Goal: Task Accomplishment & Management: Manage account settings

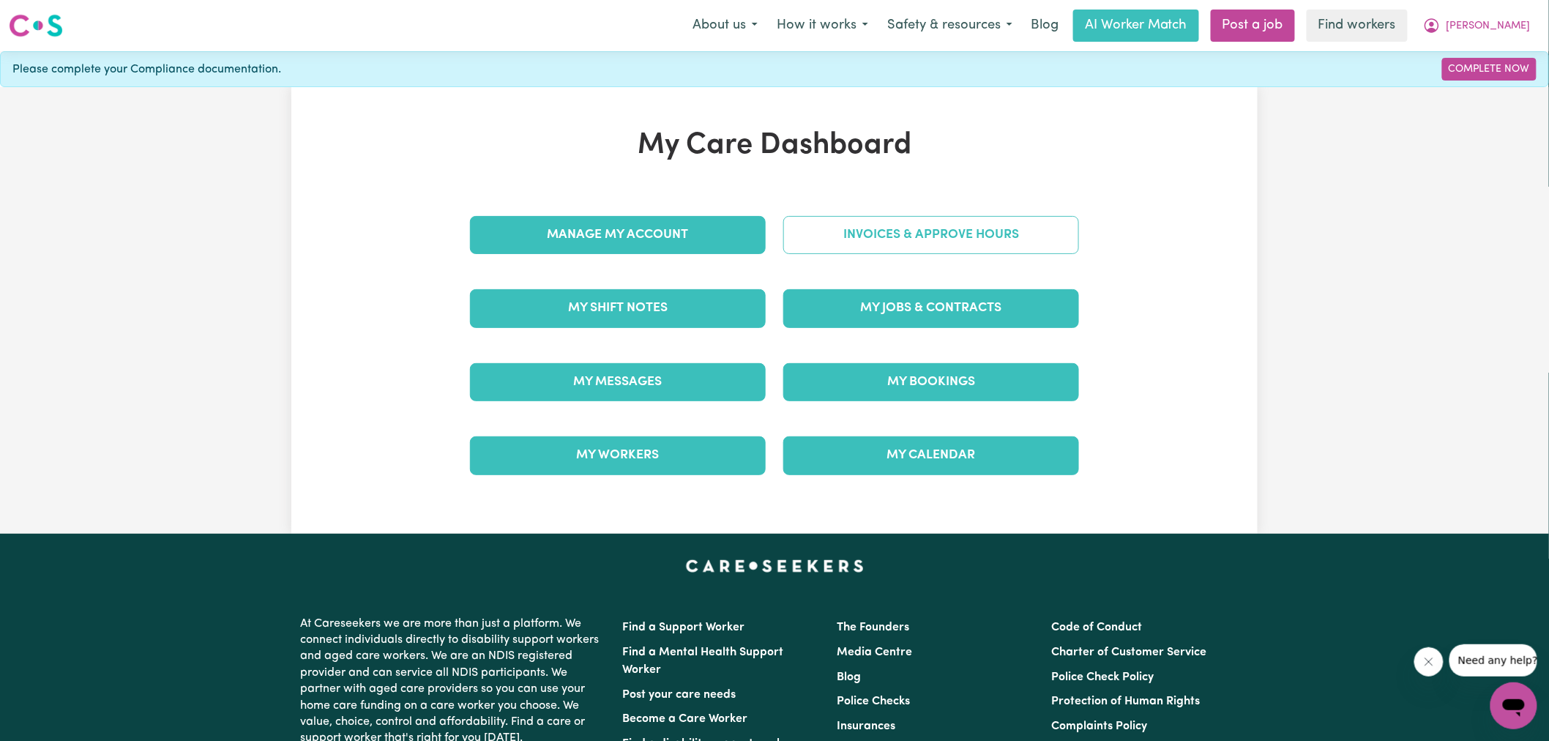
click at [796, 245] on link "Invoices & Approve Hours" at bounding box center [931, 235] width 296 height 38
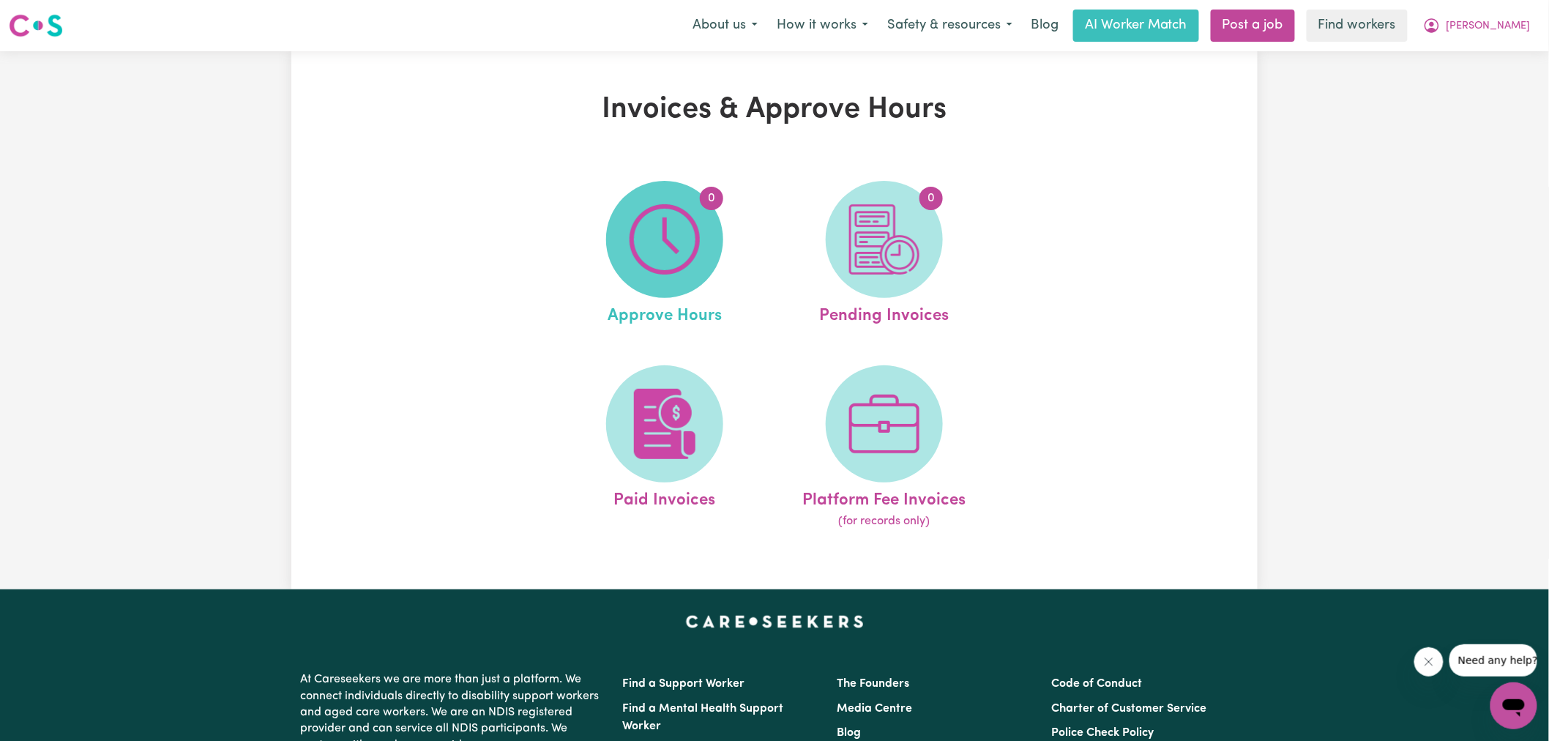
click at [693, 258] on img at bounding box center [665, 239] width 70 height 70
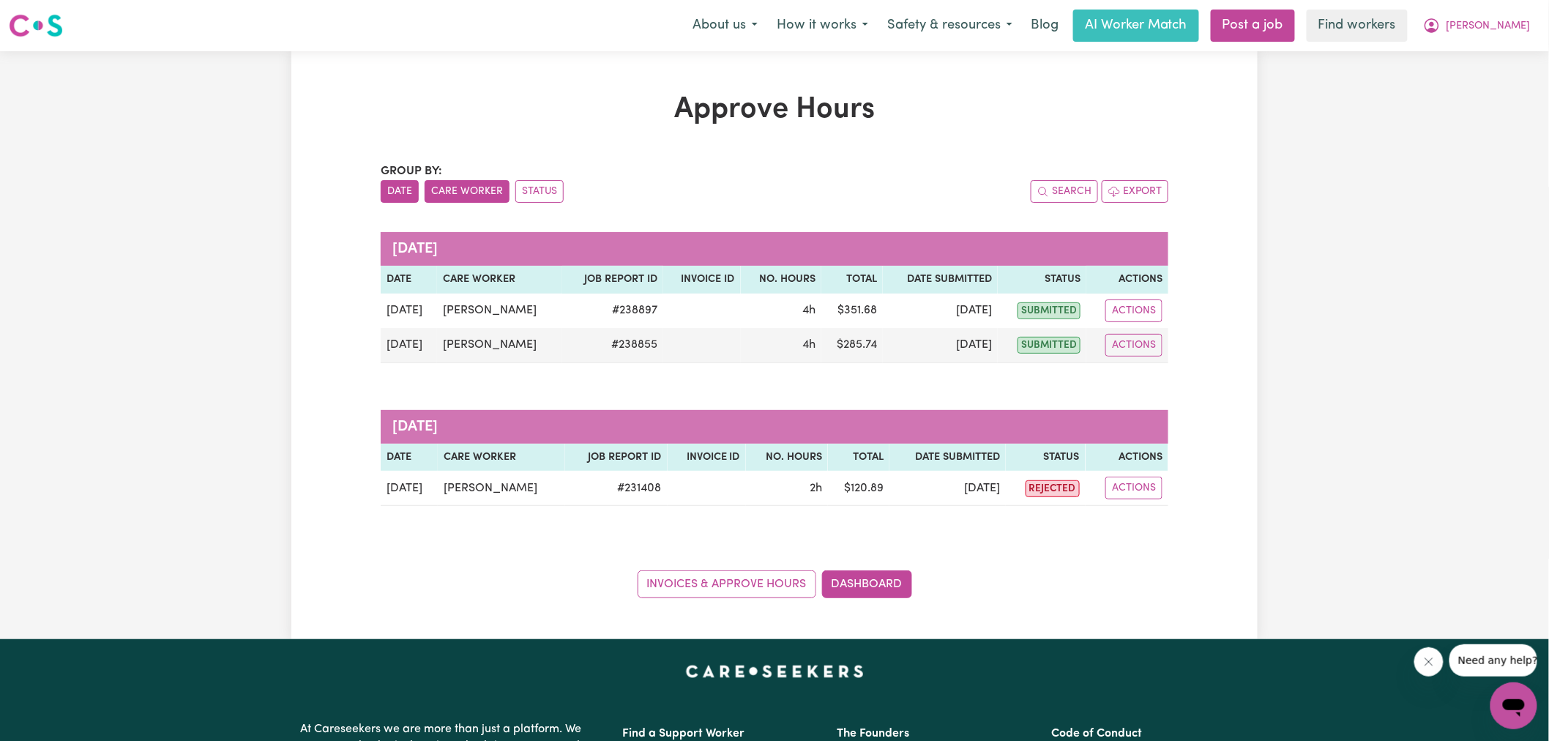
click at [472, 195] on button "Care Worker" at bounding box center [467, 191] width 85 height 23
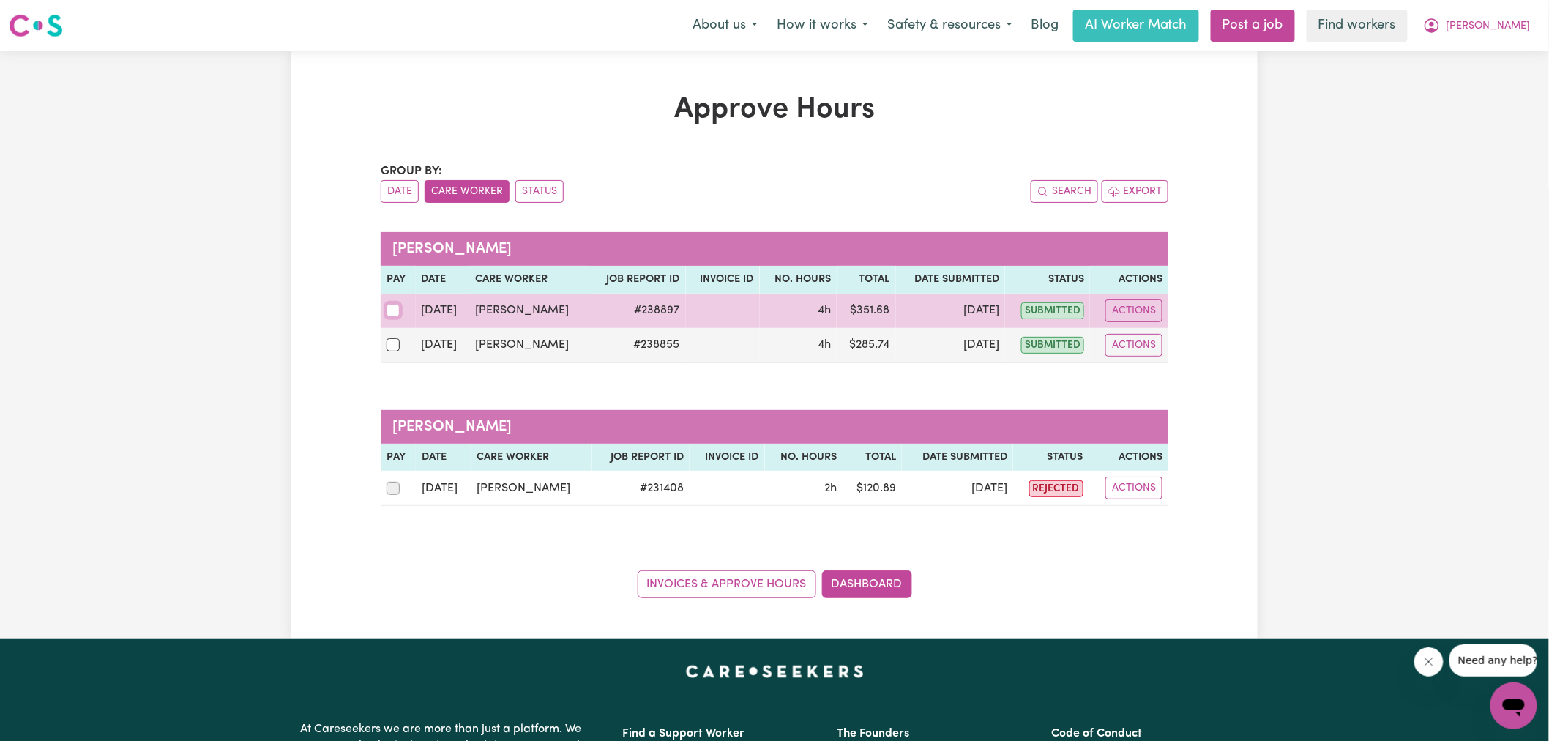
click at [391, 310] on input "checkbox" at bounding box center [393, 310] width 13 height 13
checkbox input "true"
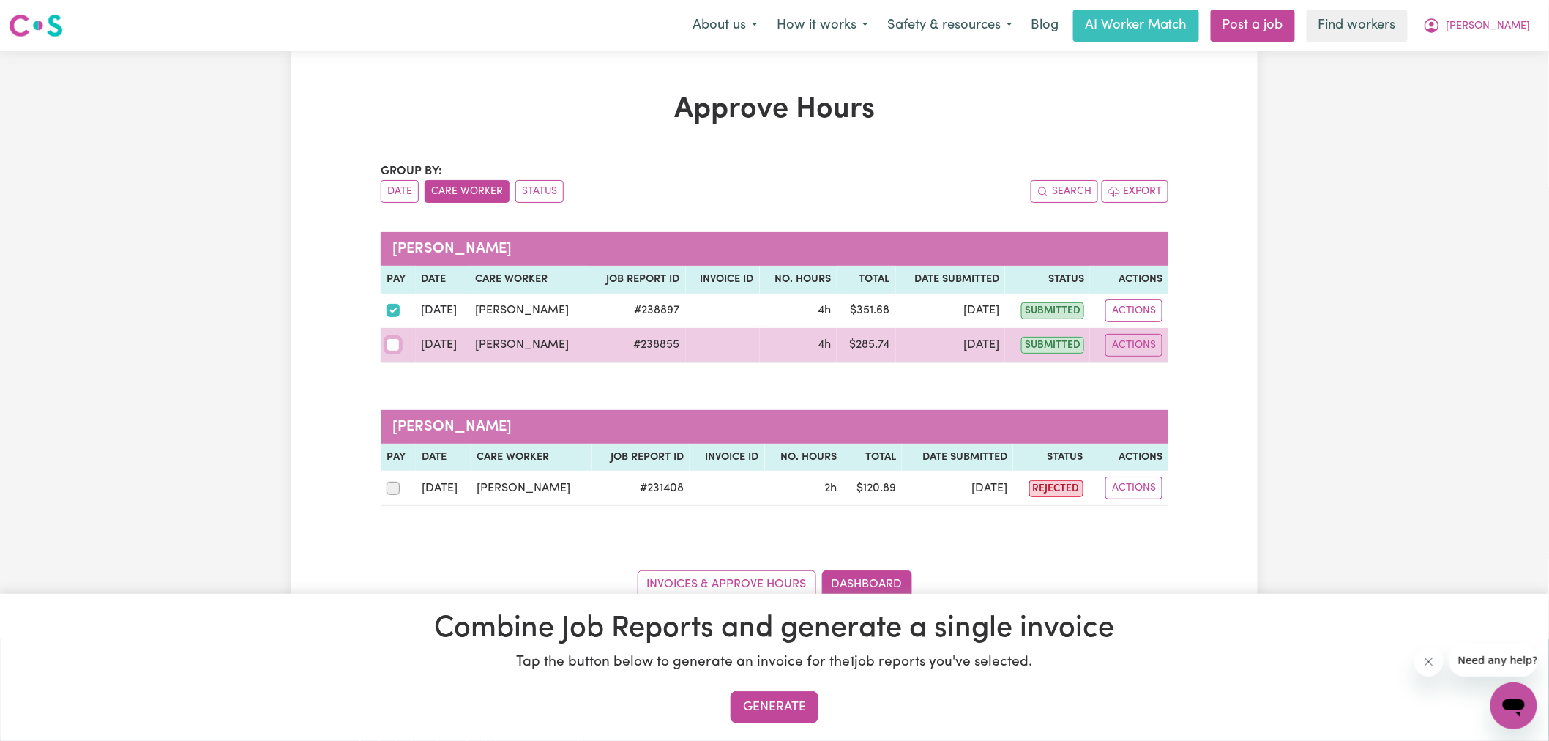
click at [391, 348] on input "checkbox" at bounding box center [393, 344] width 13 height 13
checkbox input "true"
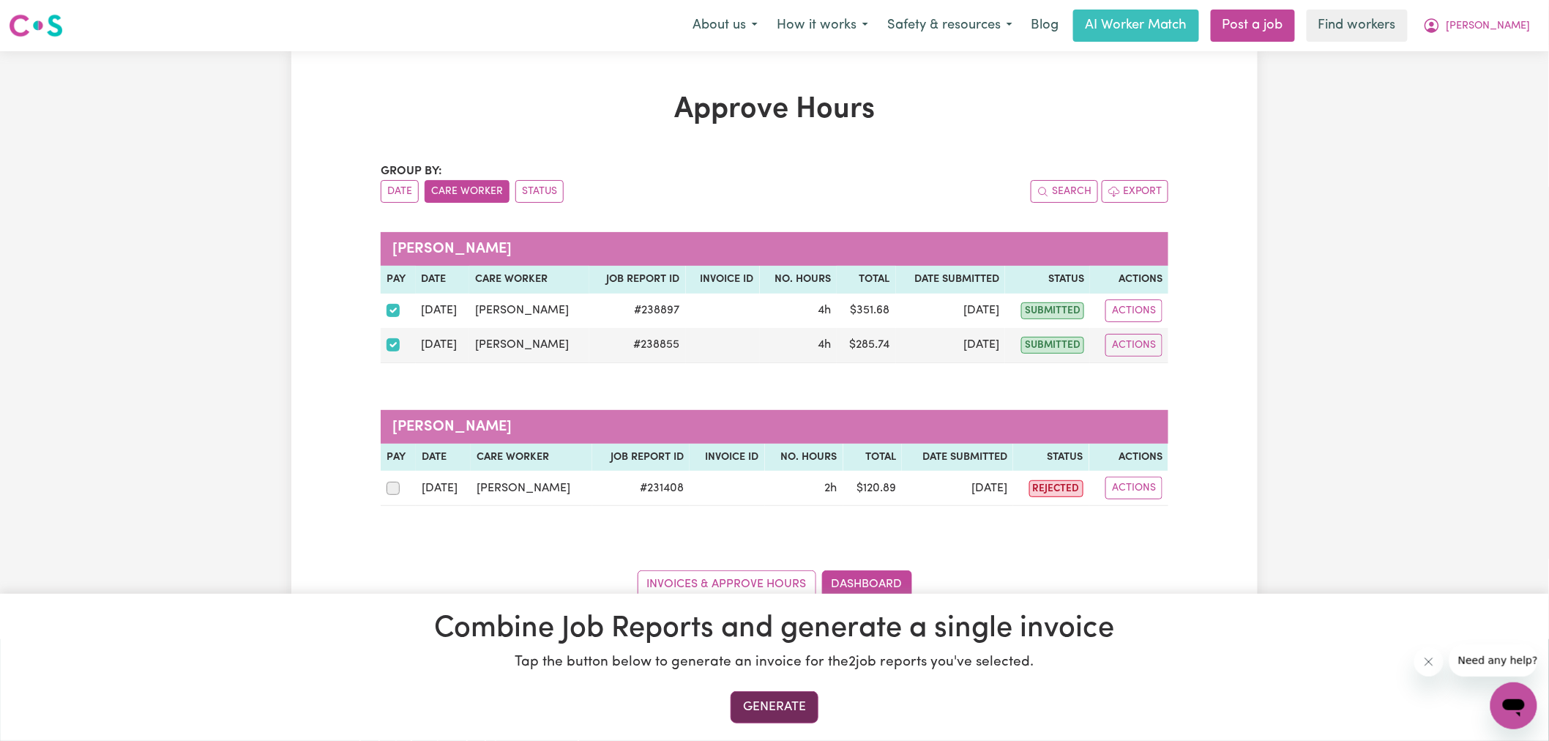
click at [781, 710] on button "Generate" at bounding box center [775, 707] width 88 height 32
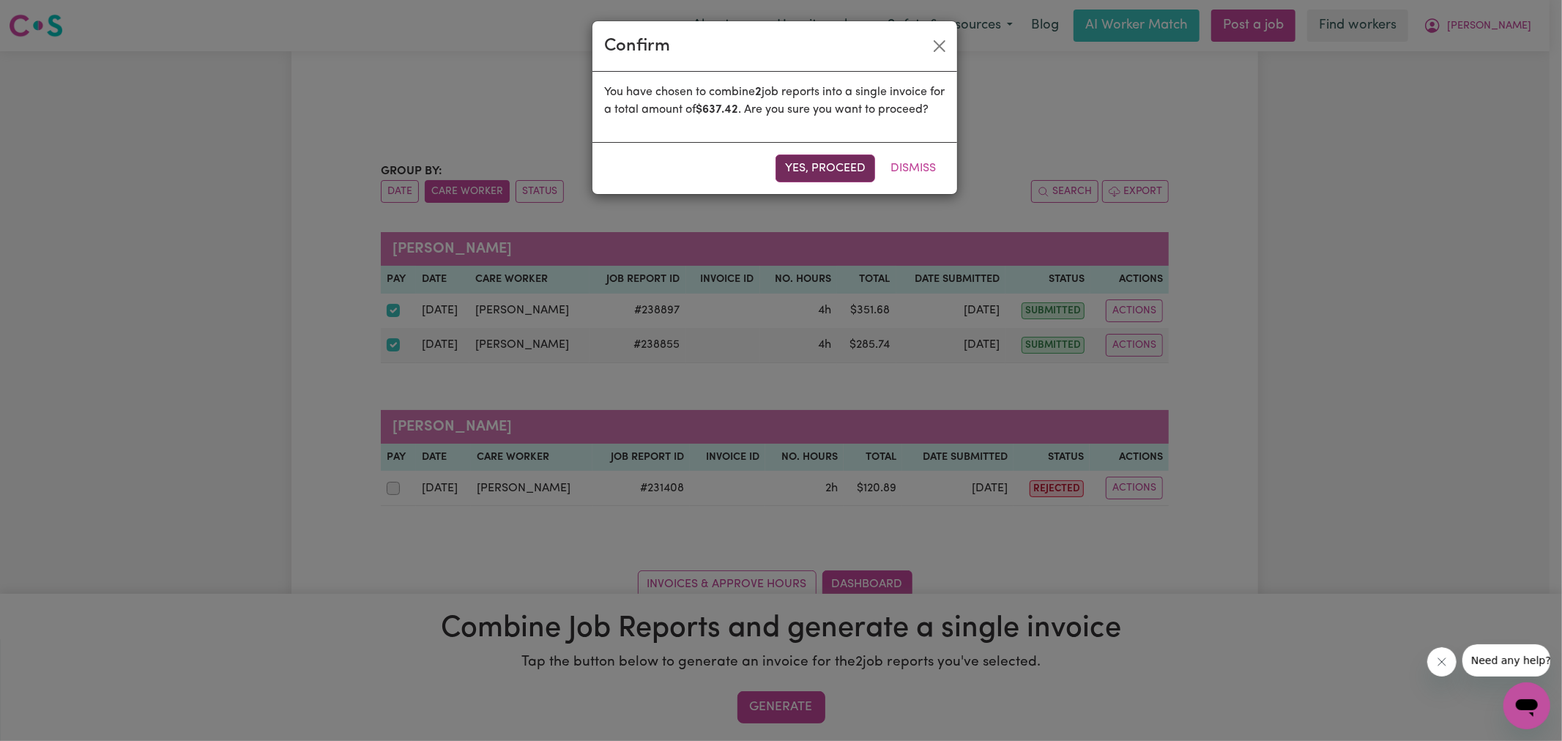
click at [793, 182] on button "Yes, proceed" at bounding box center [825, 168] width 100 height 28
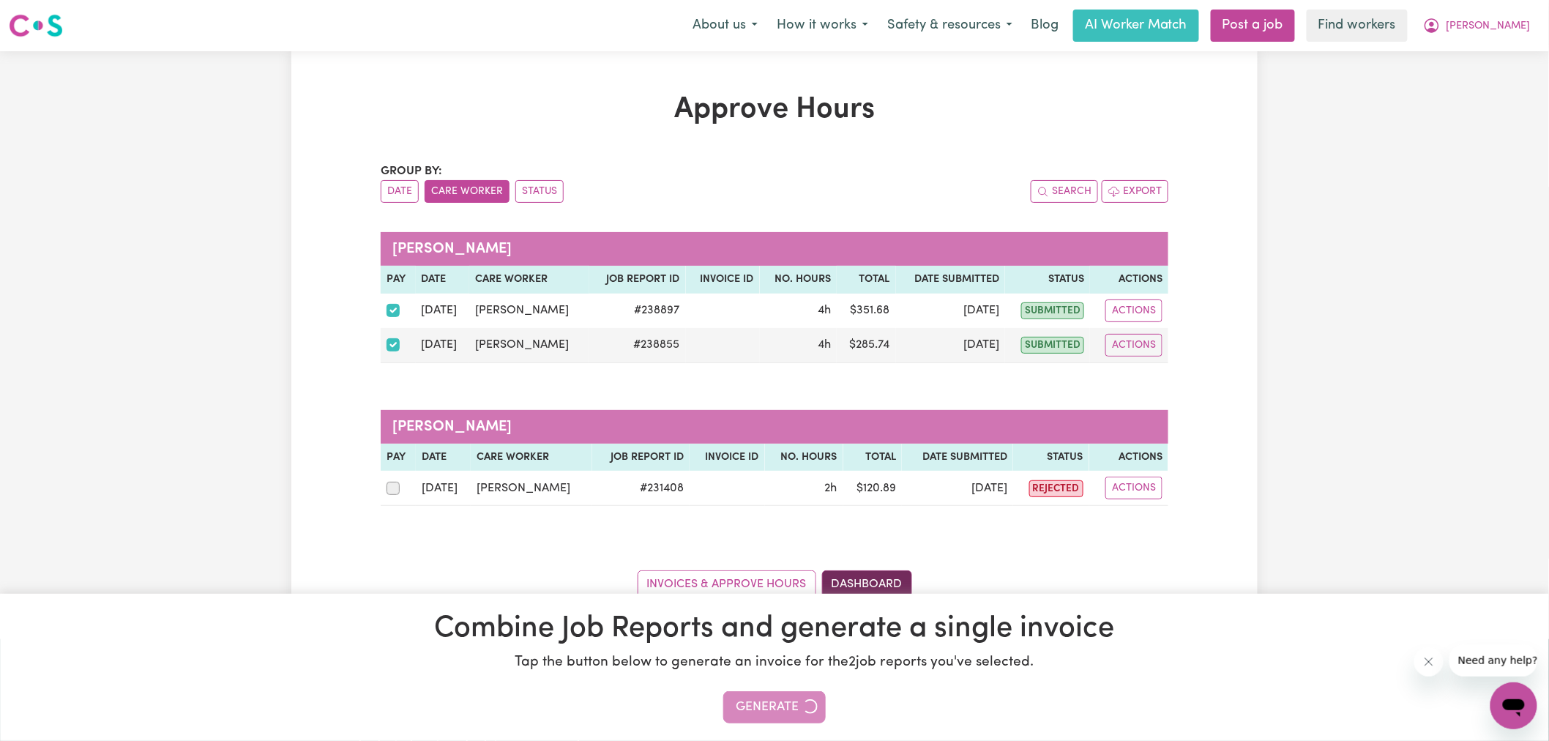
click at [881, 580] on link "Dashboard" at bounding box center [867, 584] width 90 height 28
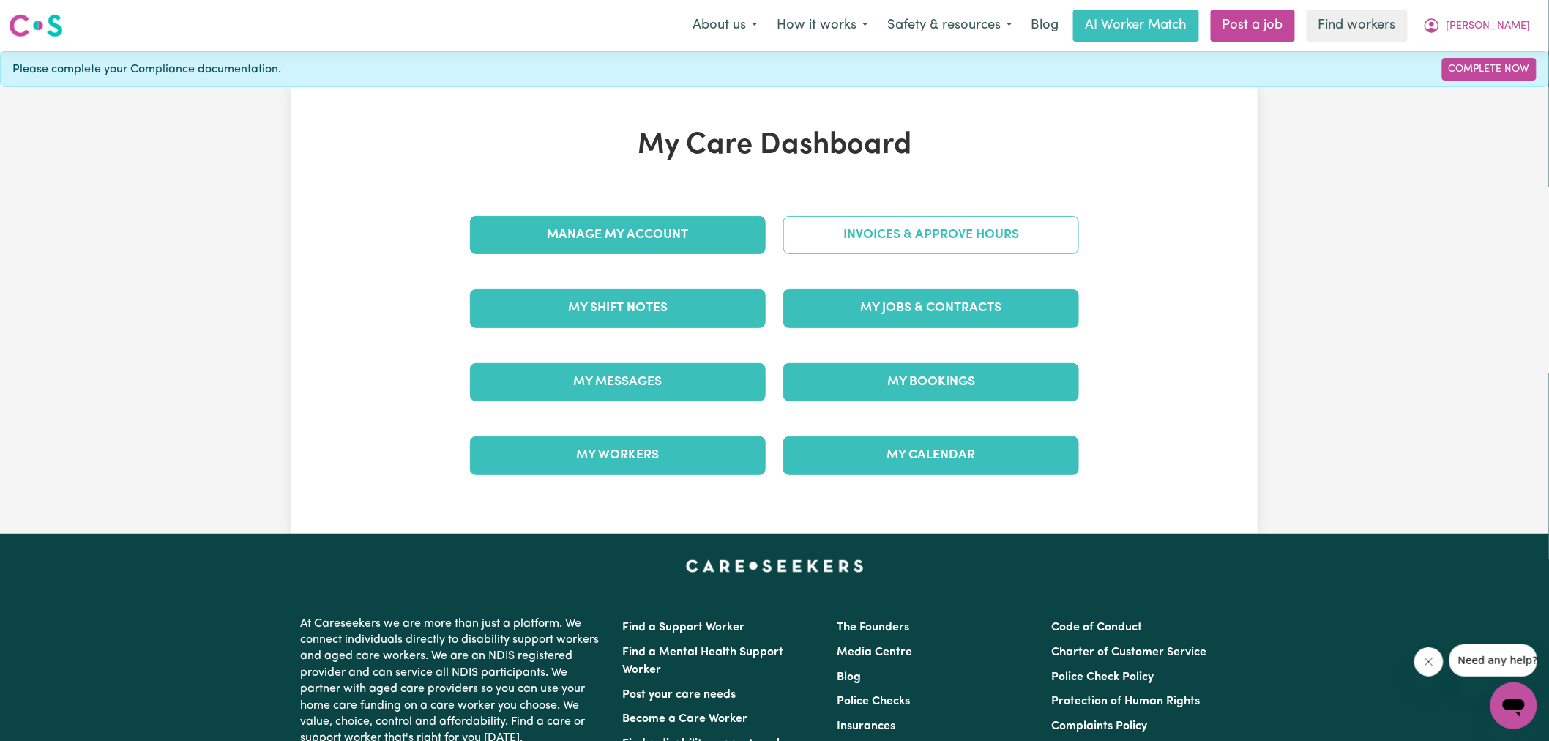
click at [932, 230] on link "Invoices & Approve Hours" at bounding box center [931, 235] width 296 height 38
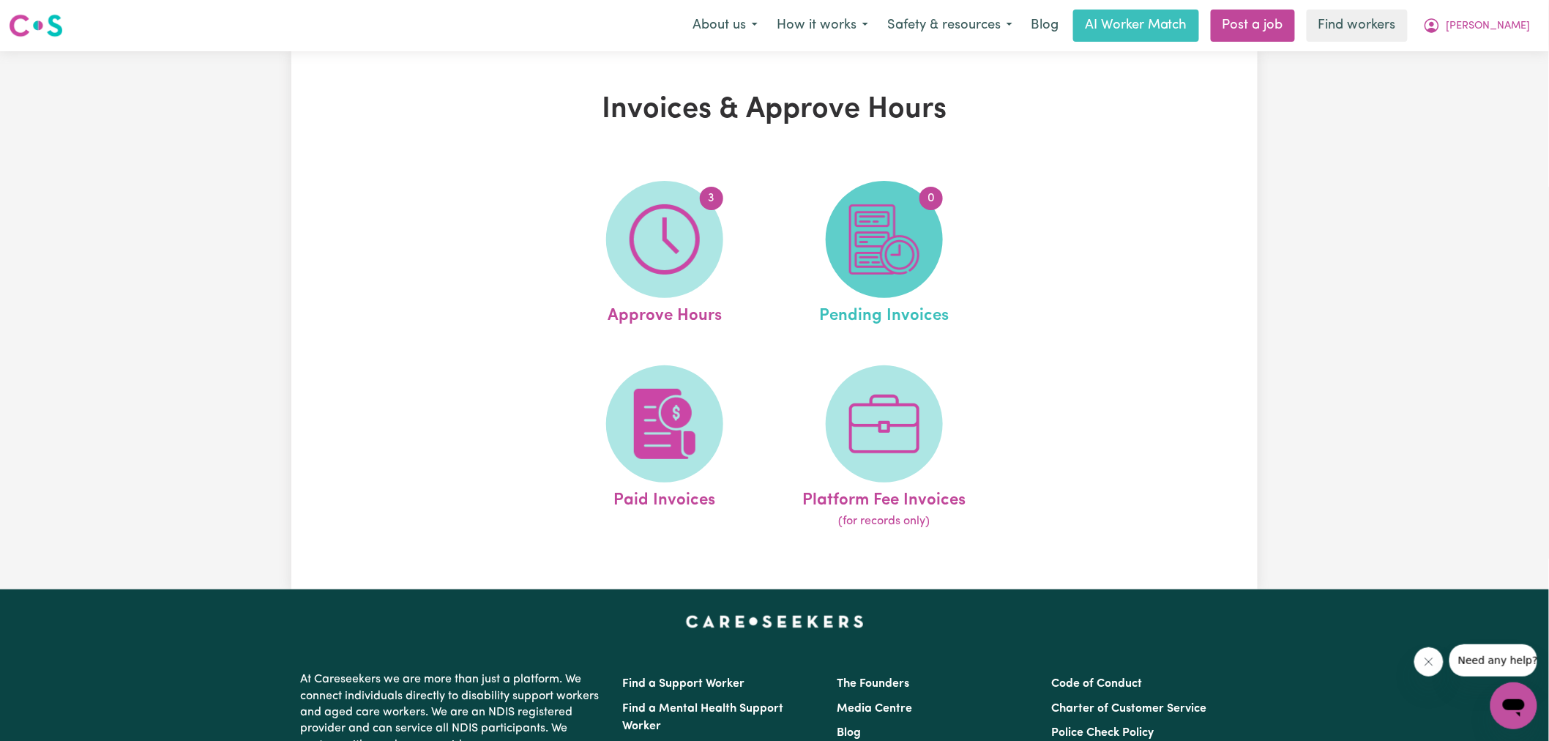
click at [888, 269] on img at bounding box center [884, 239] width 70 height 70
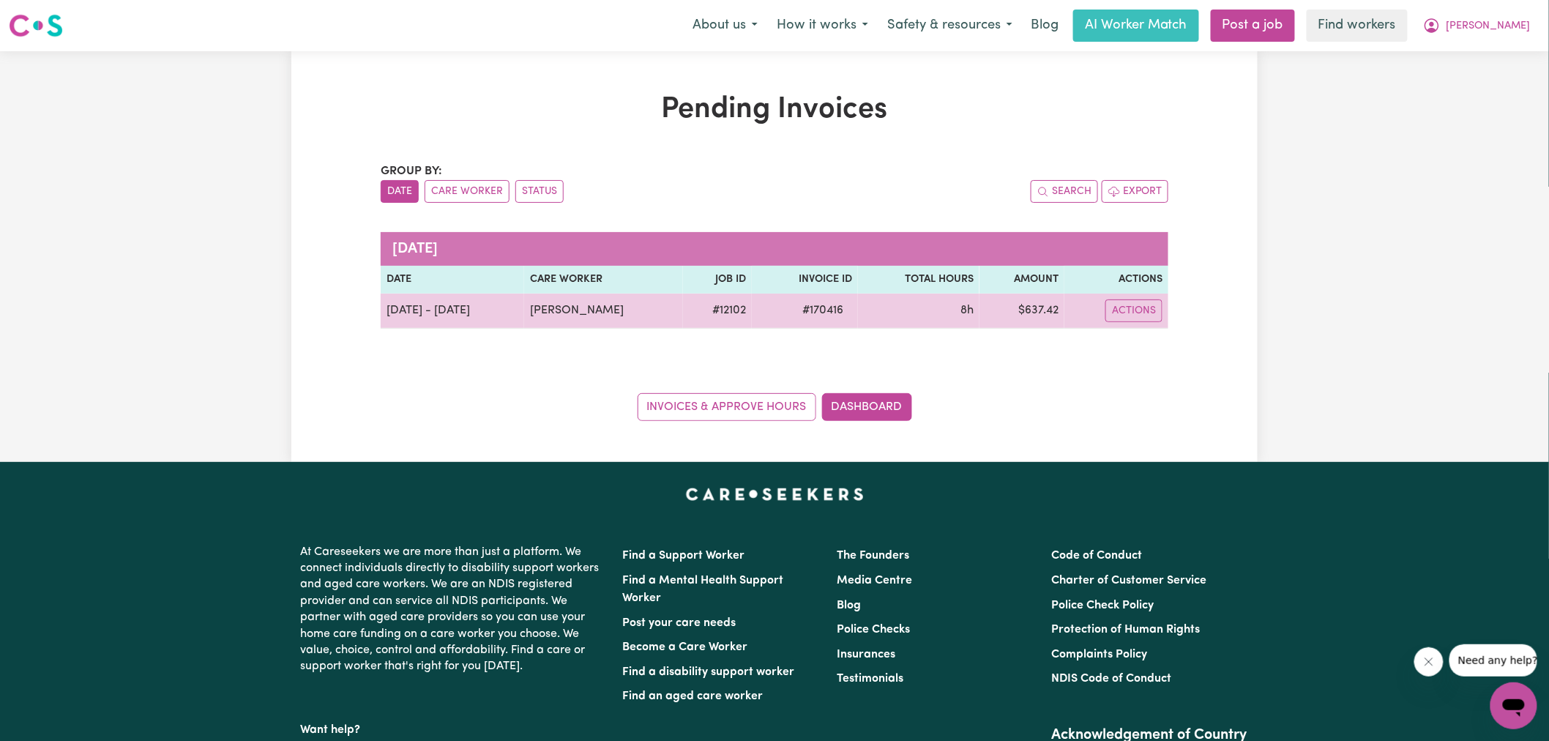
click at [807, 316] on span "# 170416" at bounding box center [823, 311] width 59 height 18
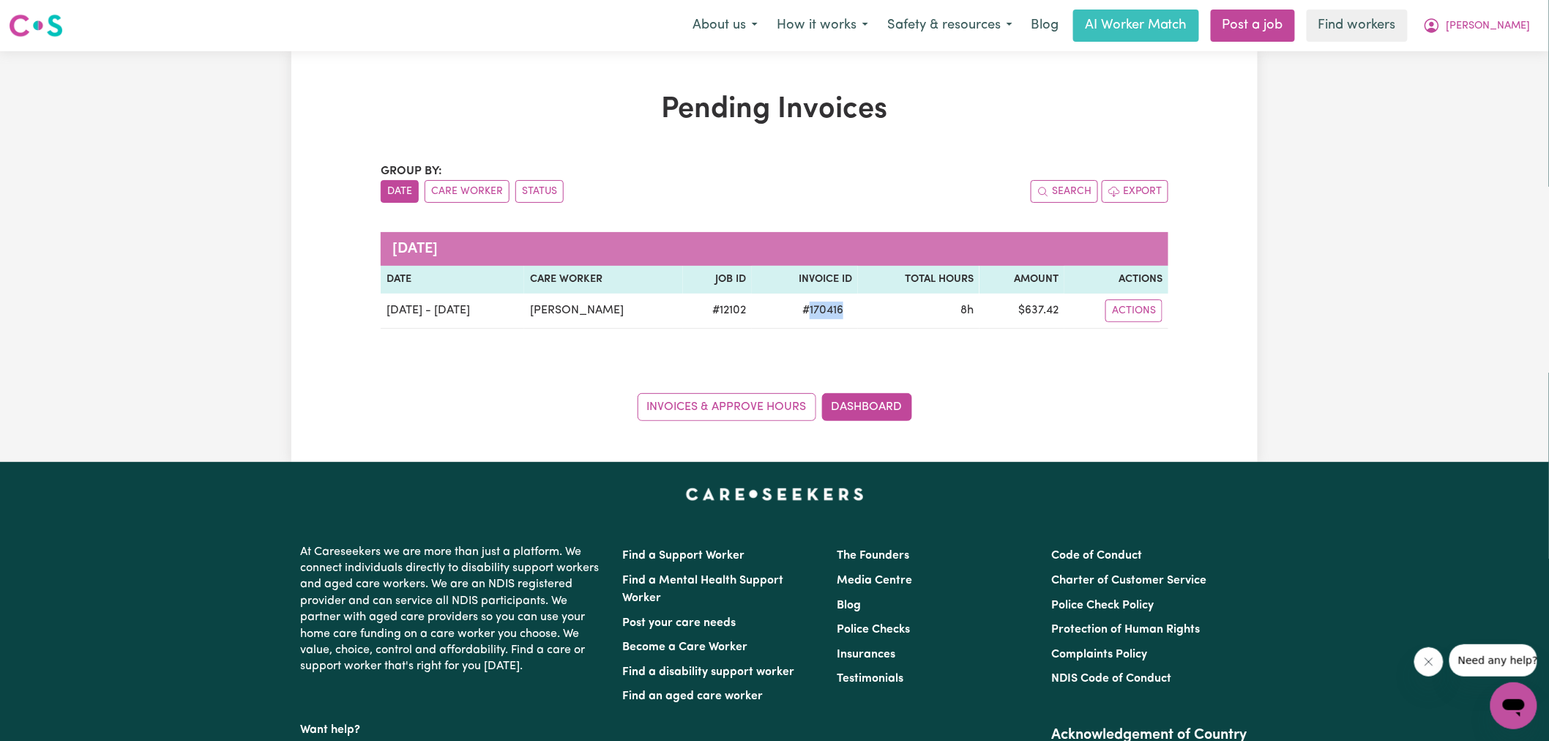
copy span "170416"
click at [1496, 30] on span "[PERSON_NAME]" at bounding box center [1489, 26] width 84 height 16
click at [1495, 79] on link "Logout" at bounding box center [1482, 84] width 116 height 28
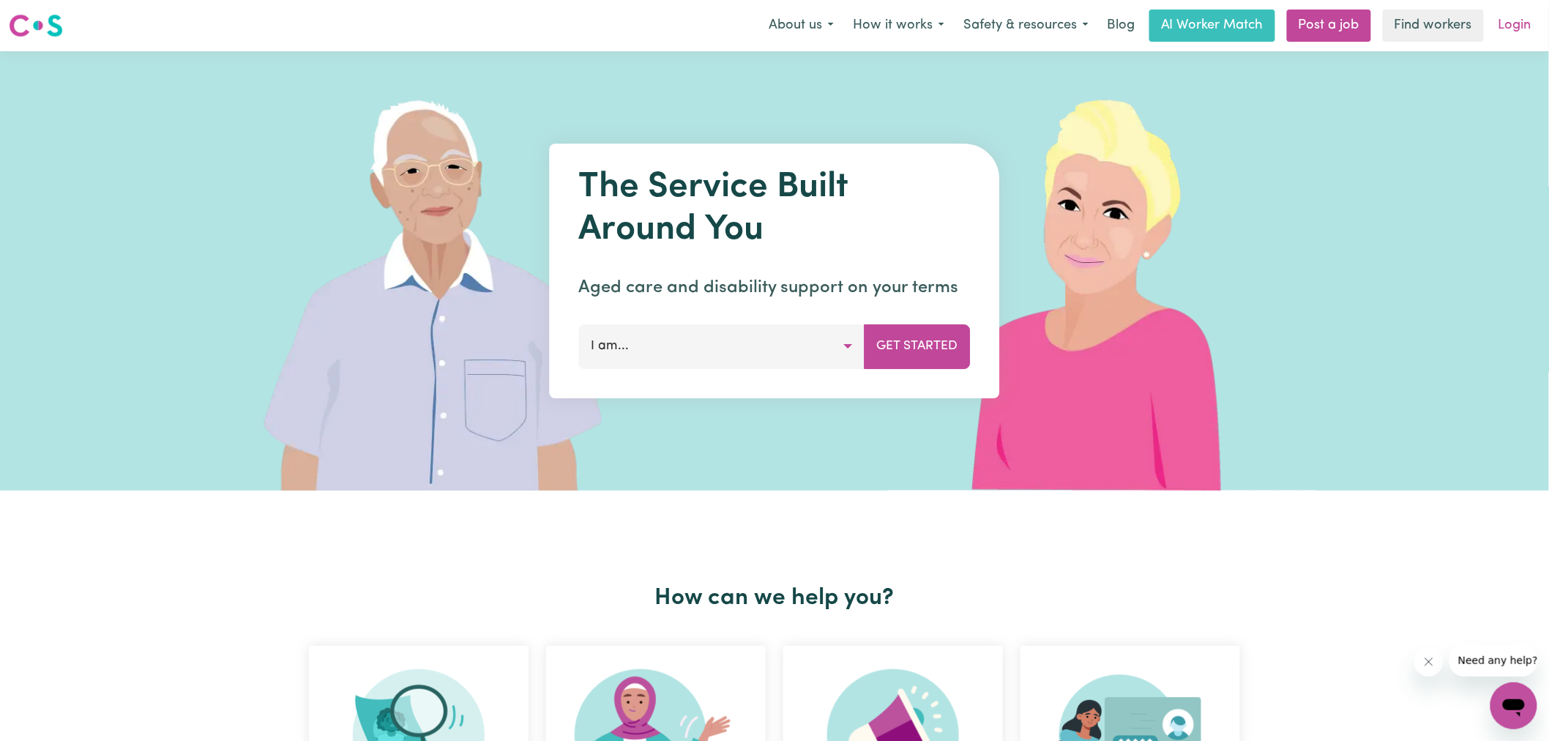
click at [1518, 27] on link "Login" at bounding box center [1515, 26] width 51 height 32
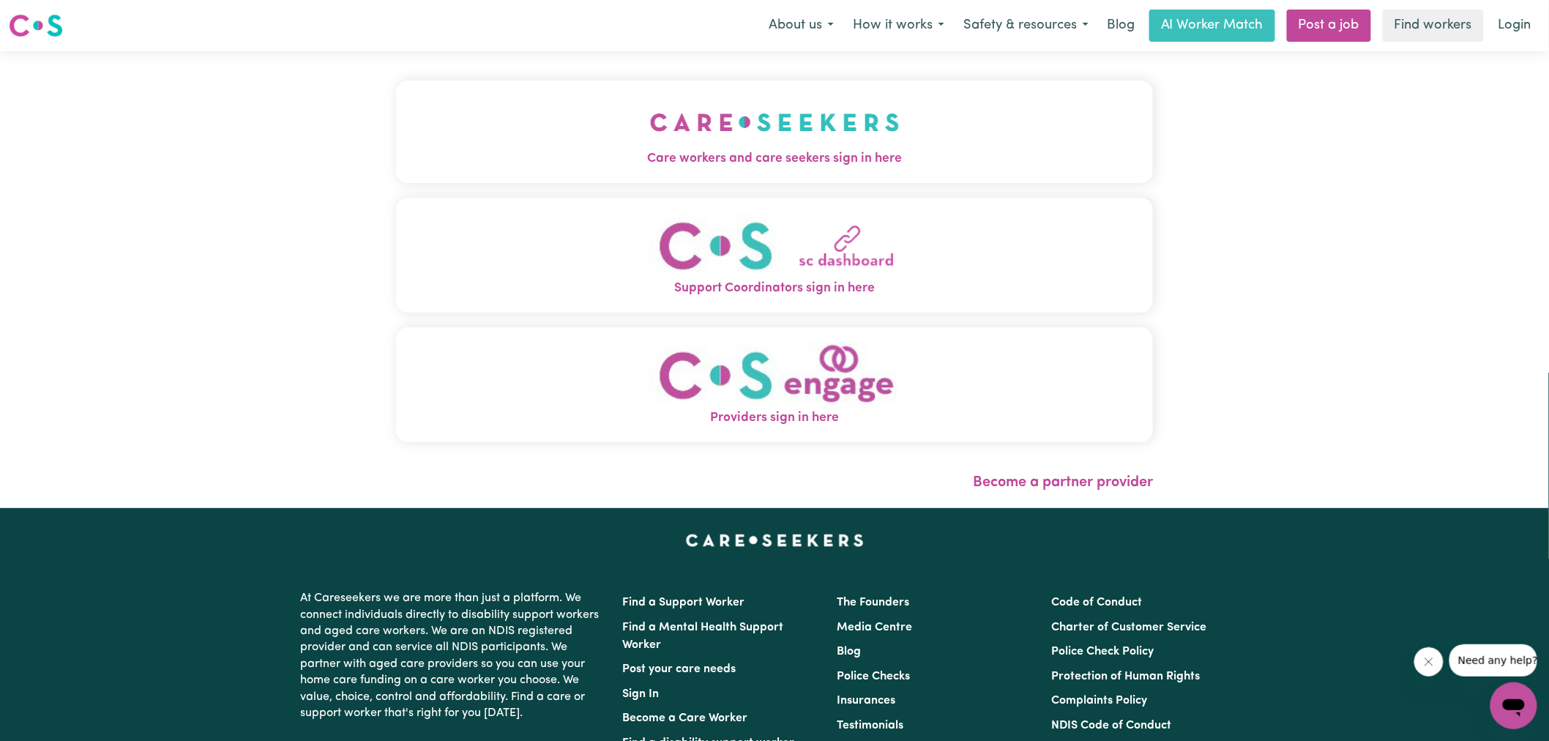
click at [939, 139] on button "Care workers and care seekers sign in here" at bounding box center [774, 132] width 757 height 102
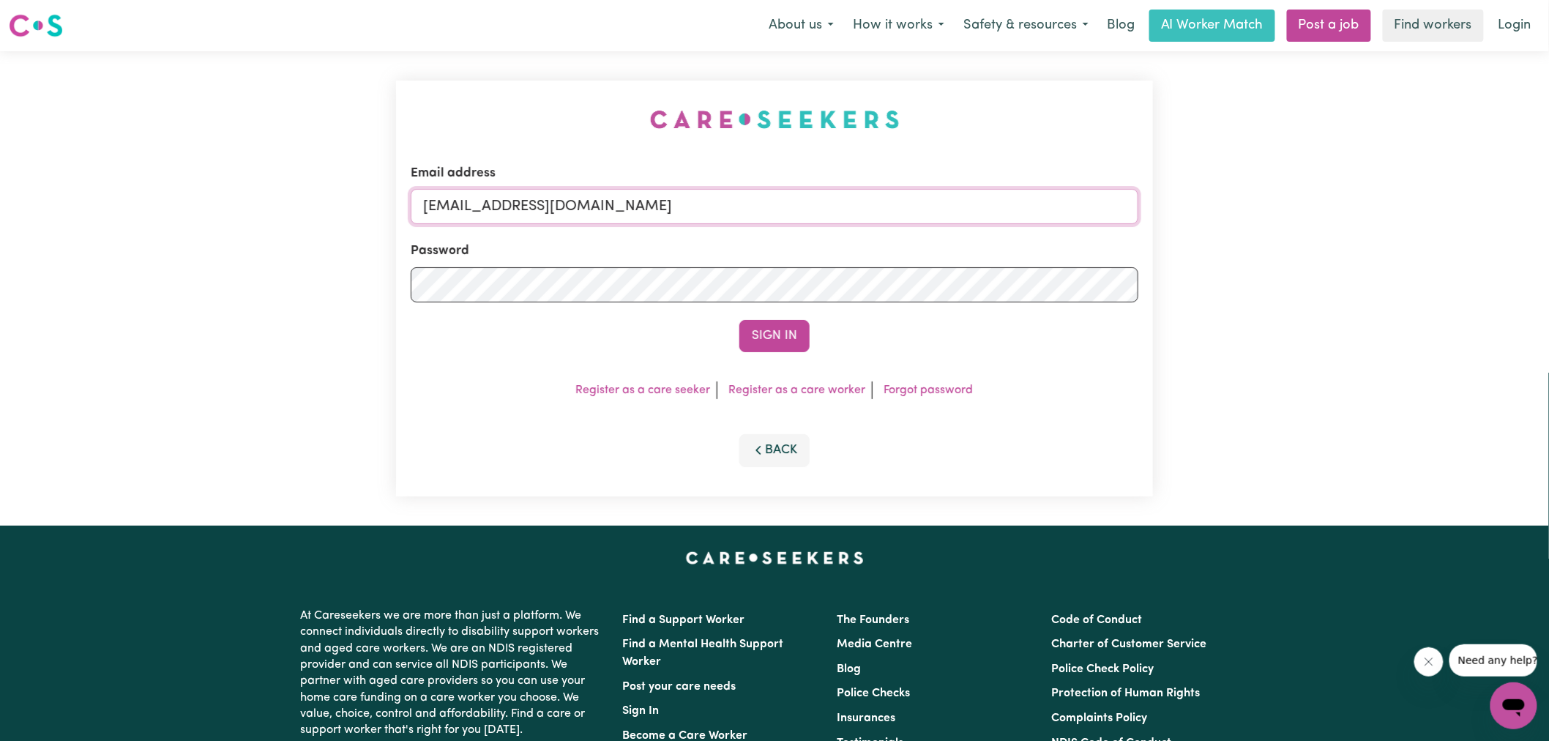
drag, startPoint x: 509, startPoint y: 209, endPoint x: 1311, endPoint y: 228, distance: 802.6
click at [1311, 228] on div "Email address [EMAIL_ADDRESS][DOMAIN_NAME] Password Sign In Register as a care …" at bounding box center [774, 288] width 1549 height 474
type input "[EMAIL_ADDRESS][DOMAIN_NAME]"
click at [739, 320] on button "Sign In" at bounding box center [774, 336] width 70 height 32
